Goal: Navigation & Orientation: Find specific page/section

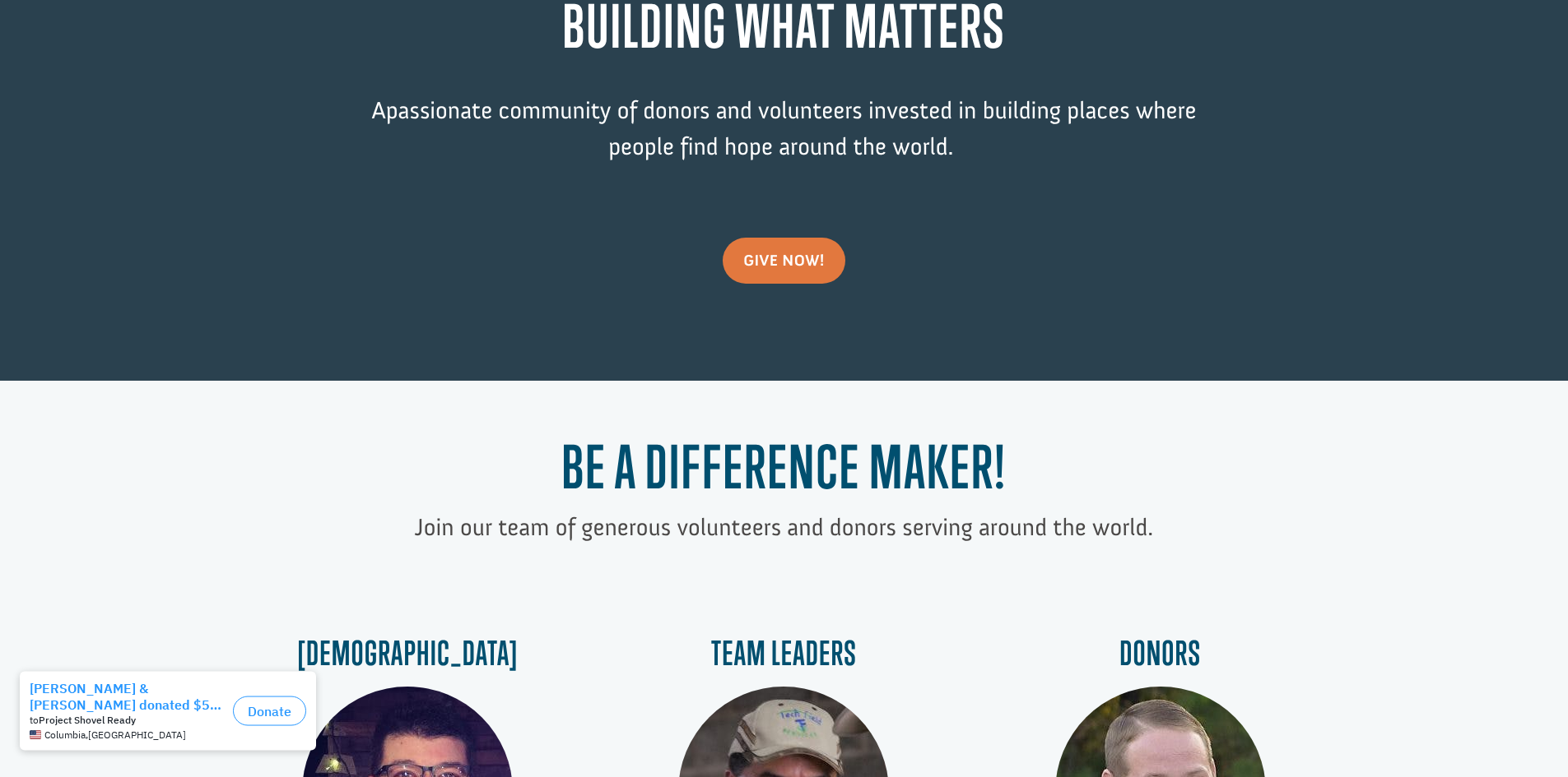
scroll to position [411, 0]
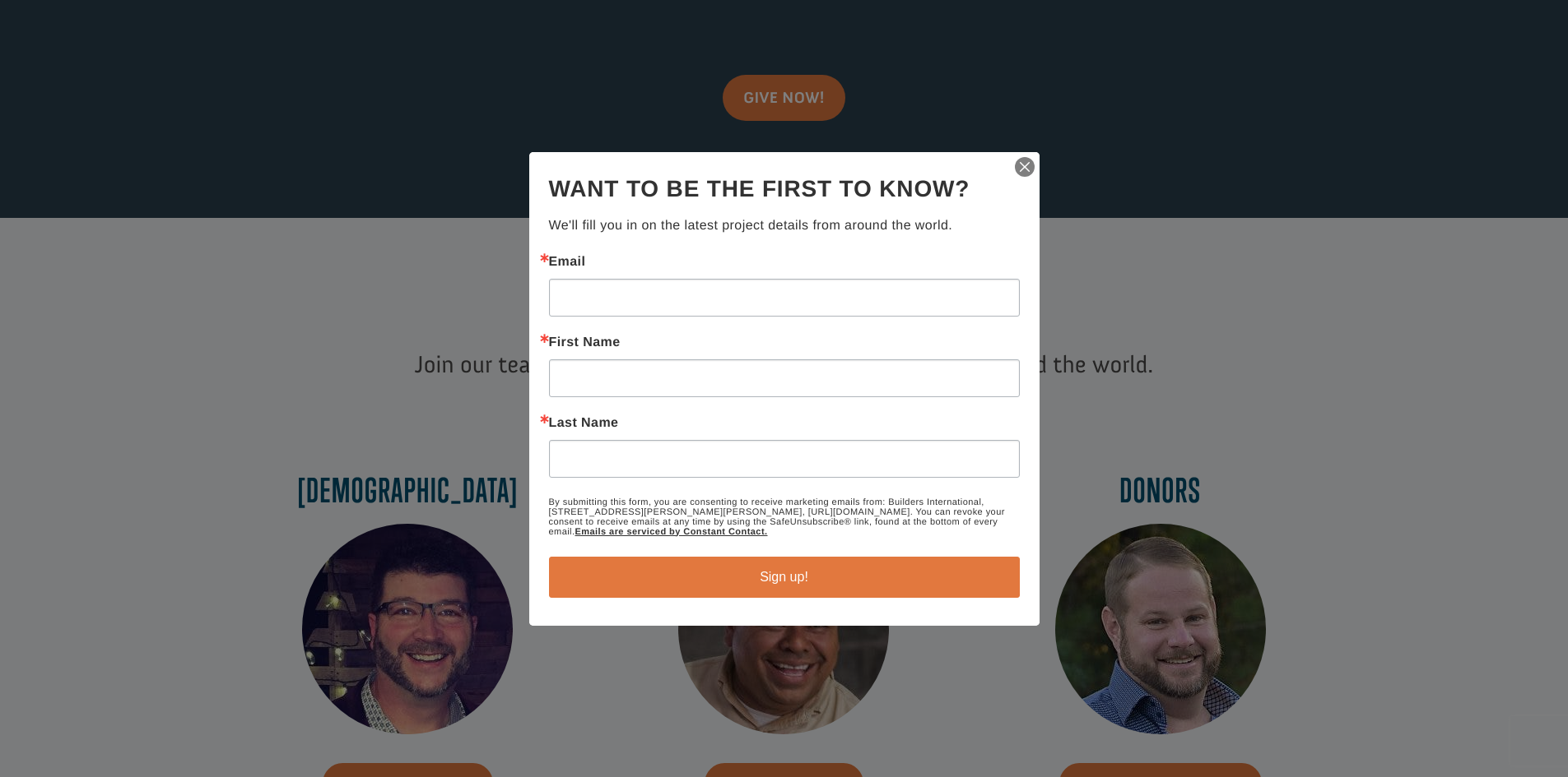
click at [1027, 166] on img "button" at bounding box center [1025, 167] width 23 height 23
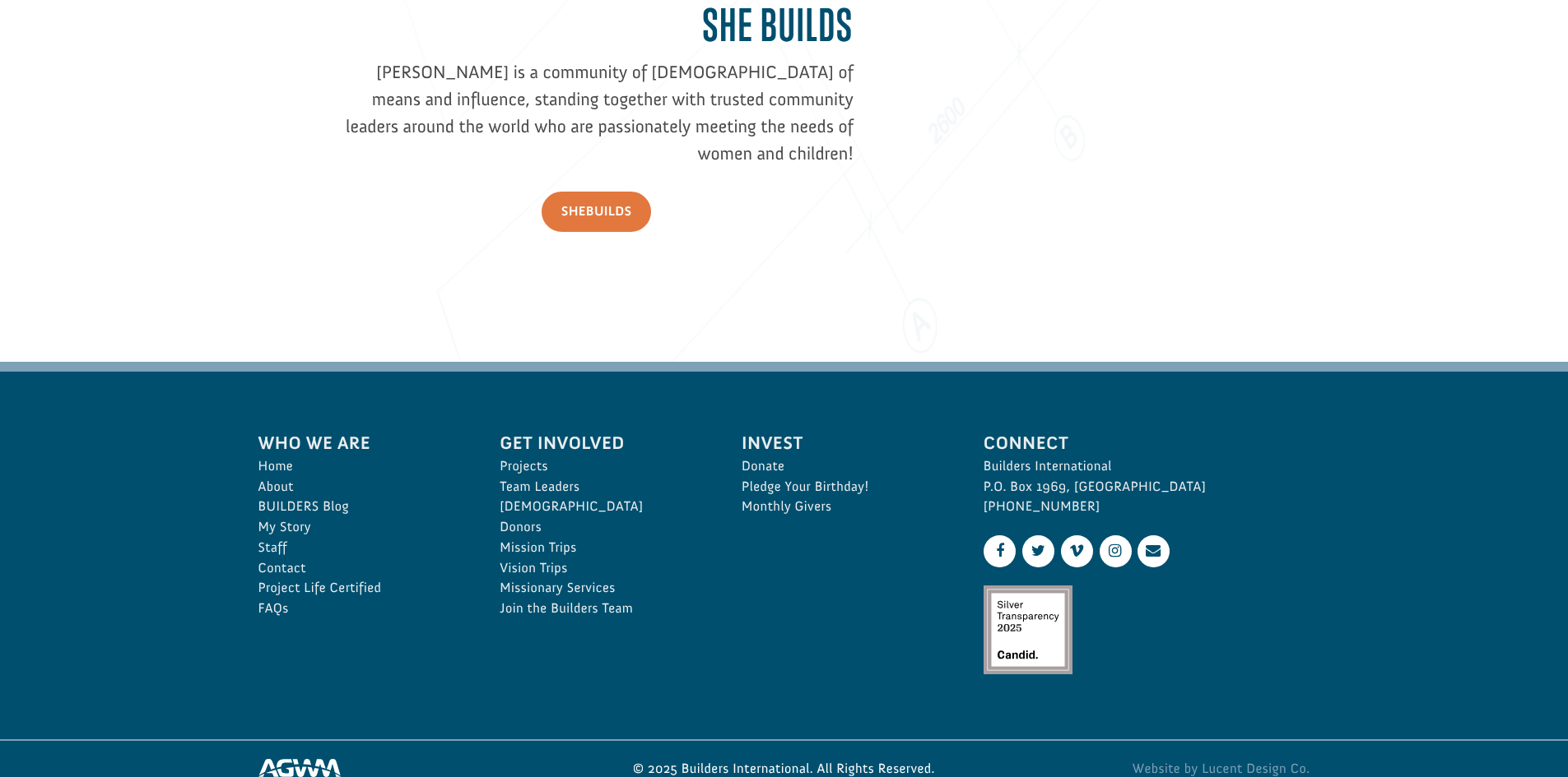
scroll to position [2386, 0]
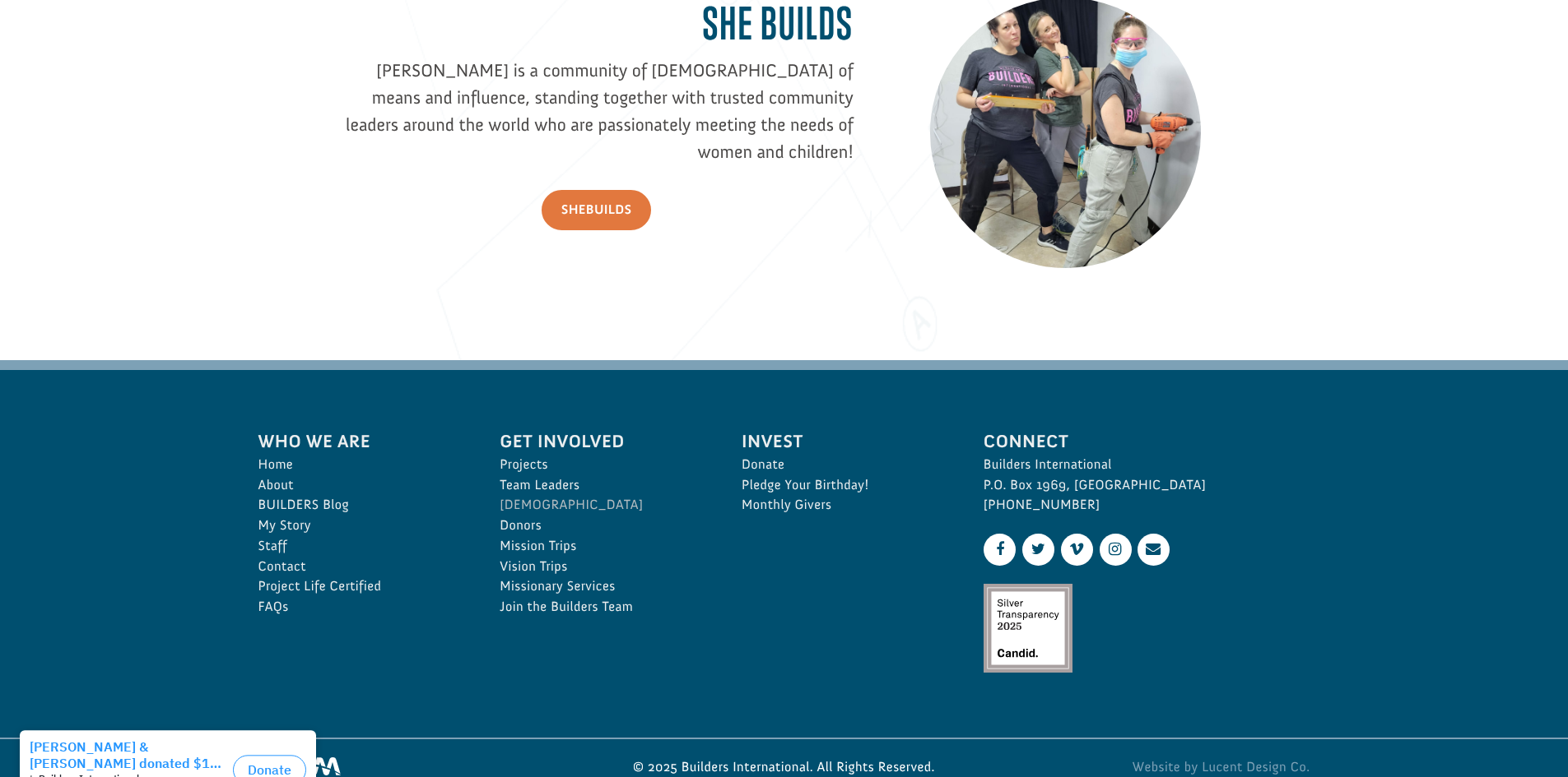
click at [532, 510] on link "[DEMOGRAPHIC_DATA]" at bounding box center [602, 505] width 206 height 20
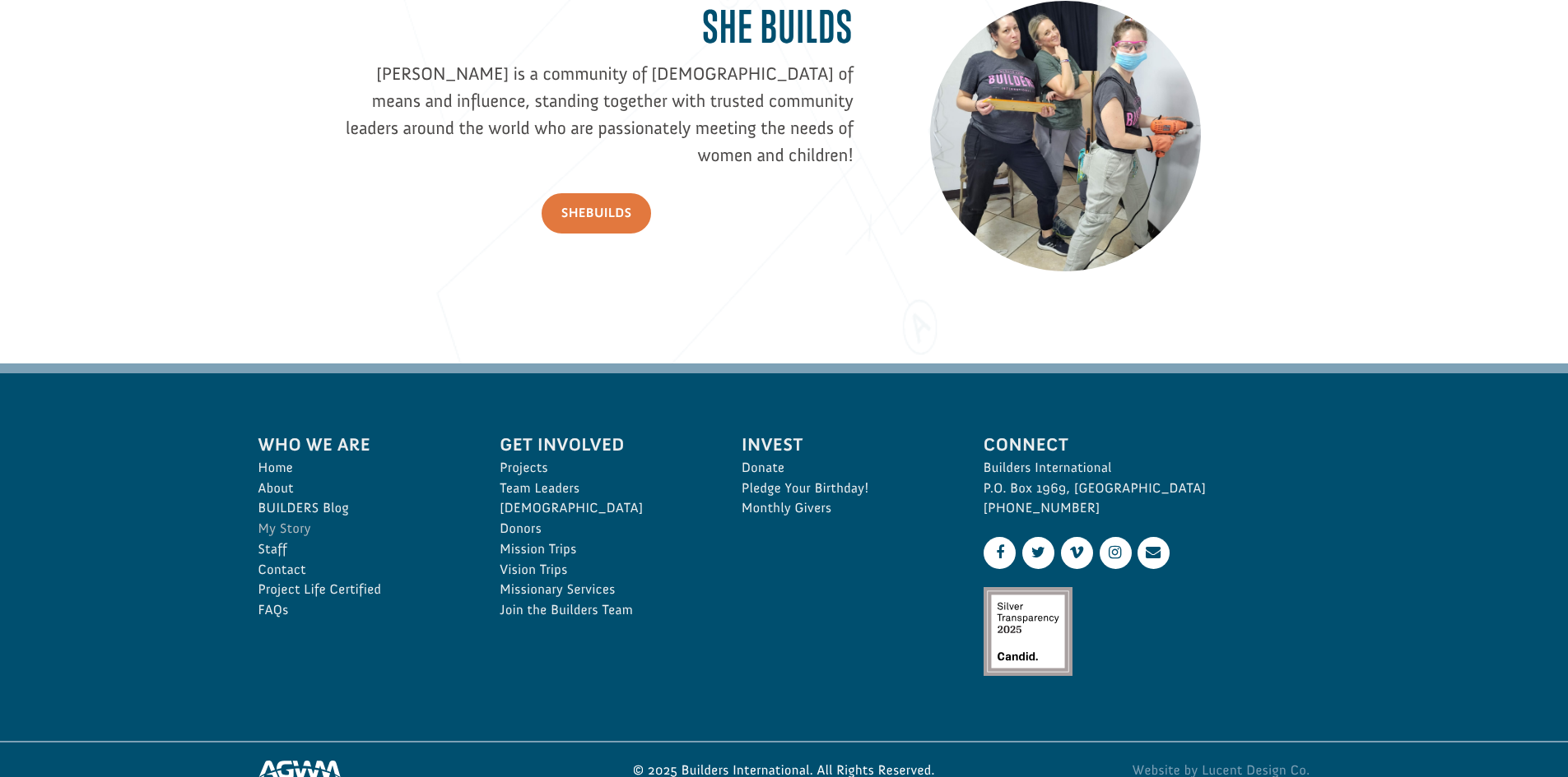
click at [276, 527] on link "My Story" at bounding box center [361, 529] width 206 height 20
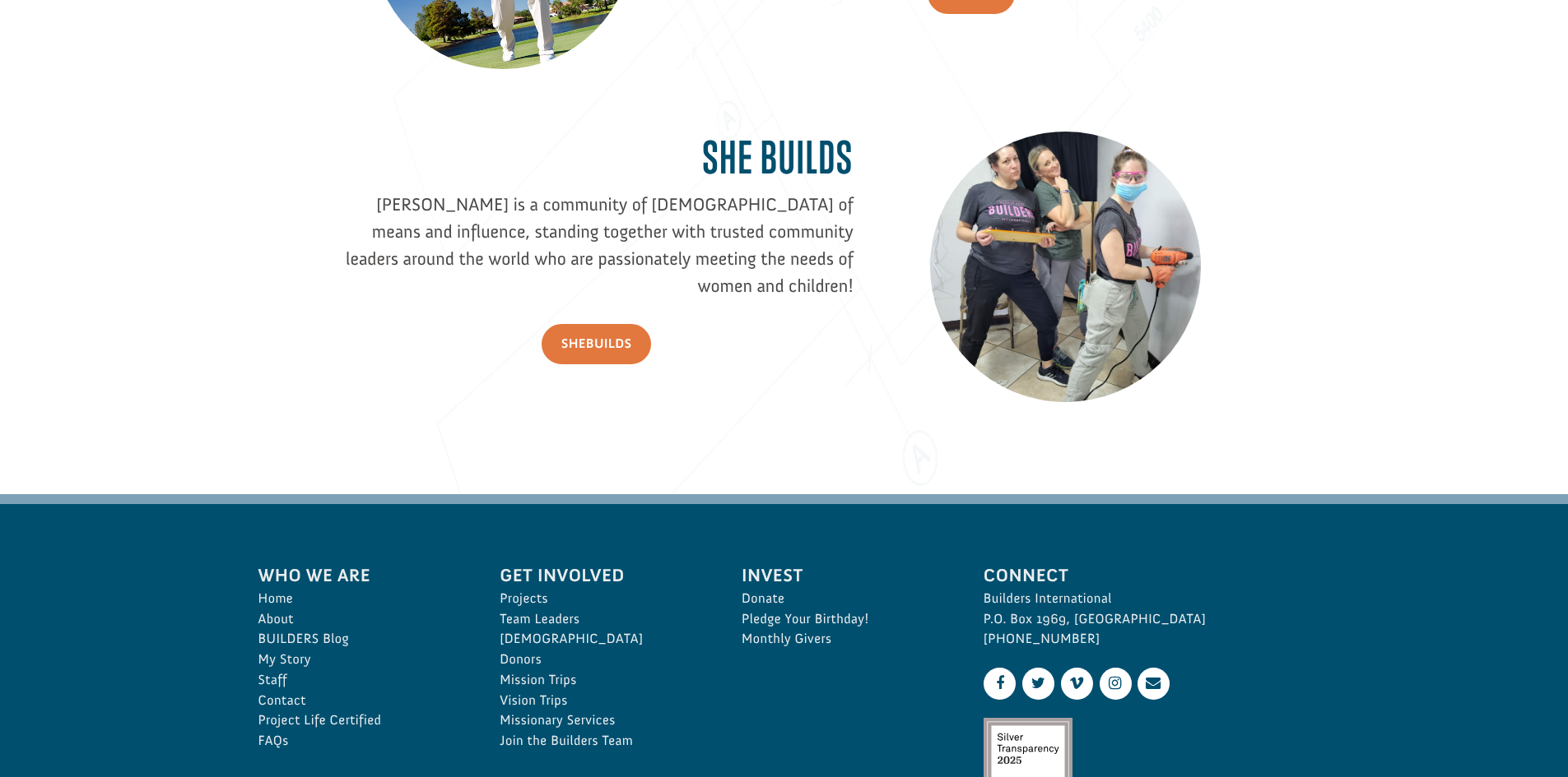
scroll to position [1968, 0]
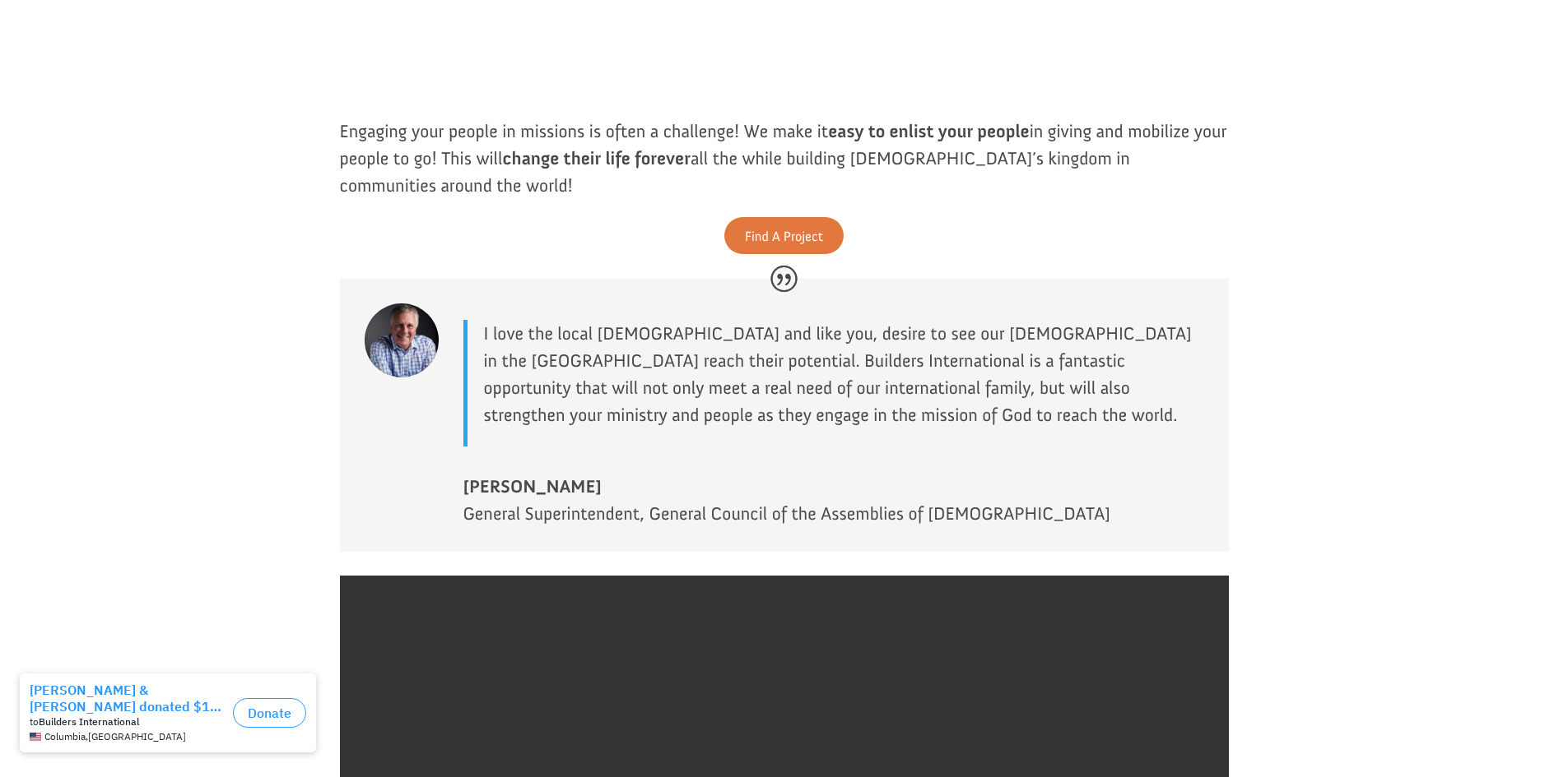
scroll to position [987, 0]
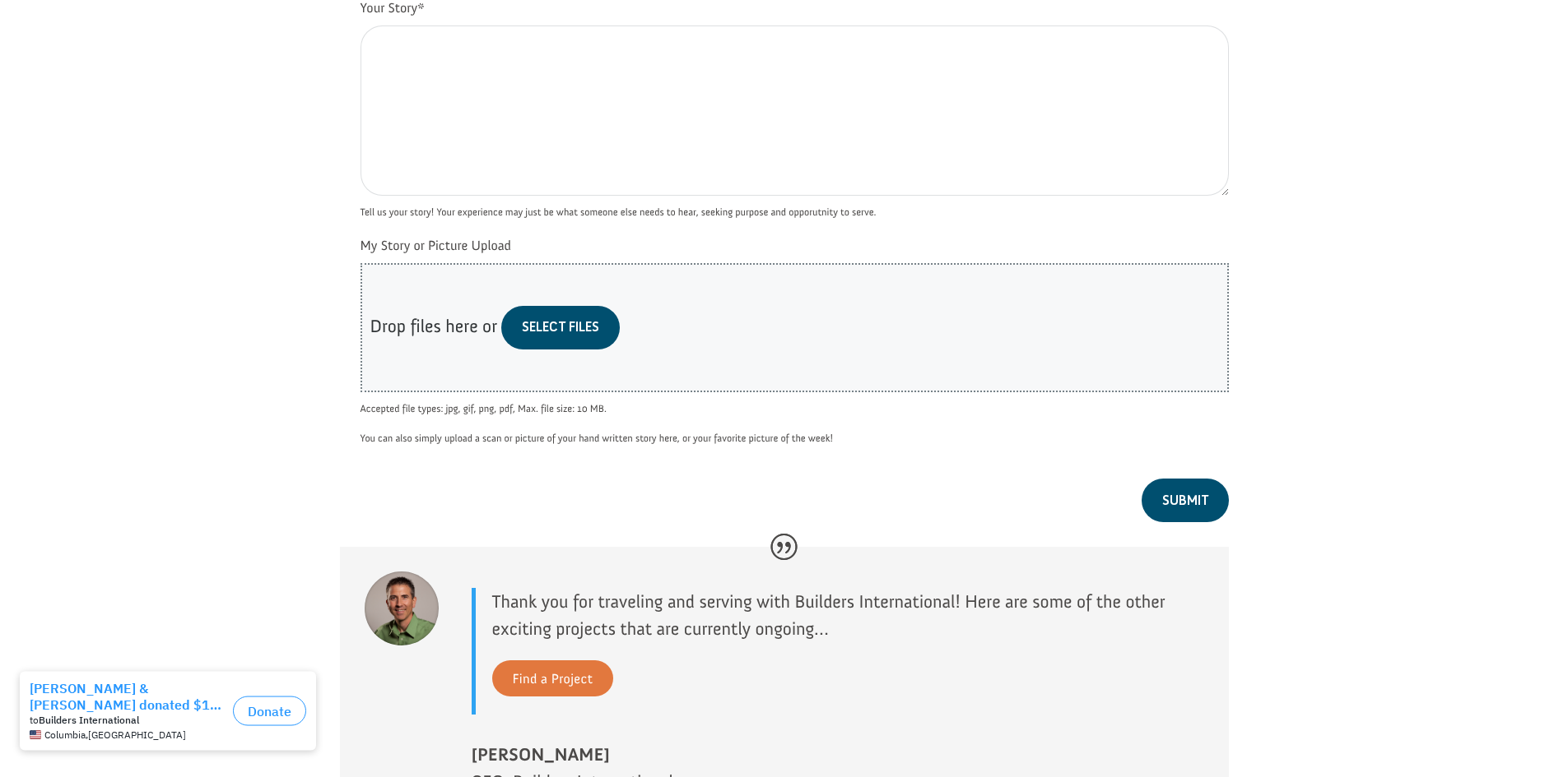
scroll to position [1316, 0]
